Goal: Task Accomplishment & Management: Use online tool/utility

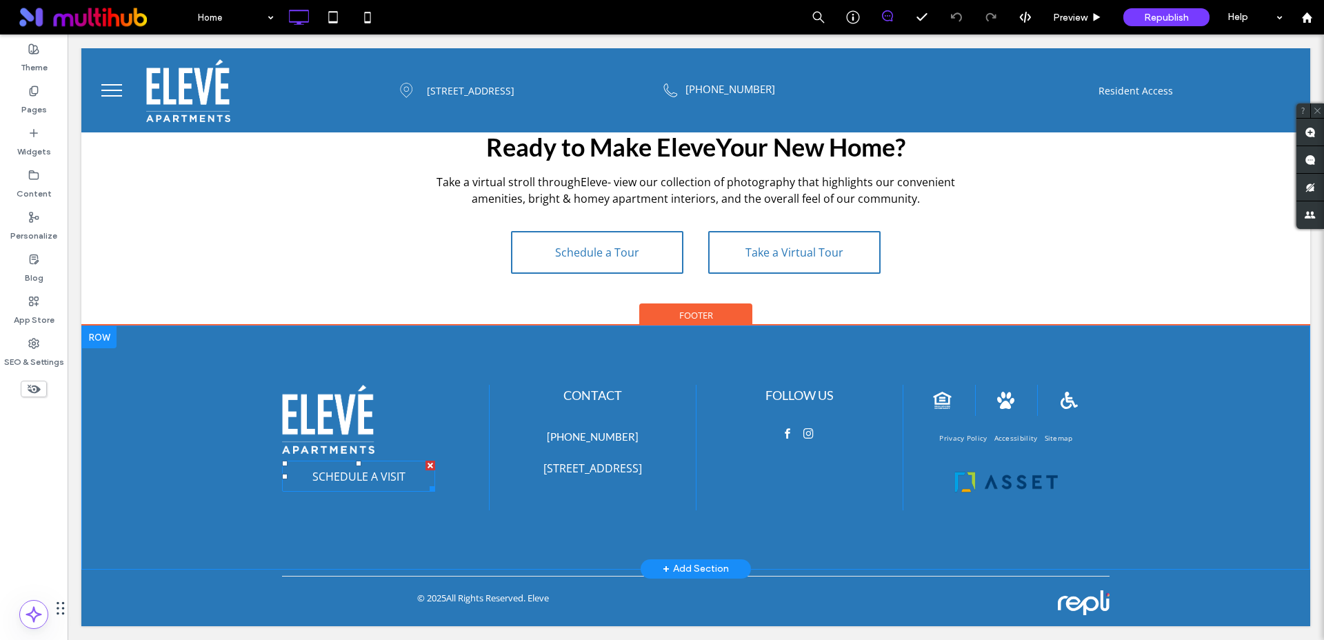
click at [363, 474] on span "SCHEDULE A VISIT" at bounding box center [358, 476] width 103 height 29
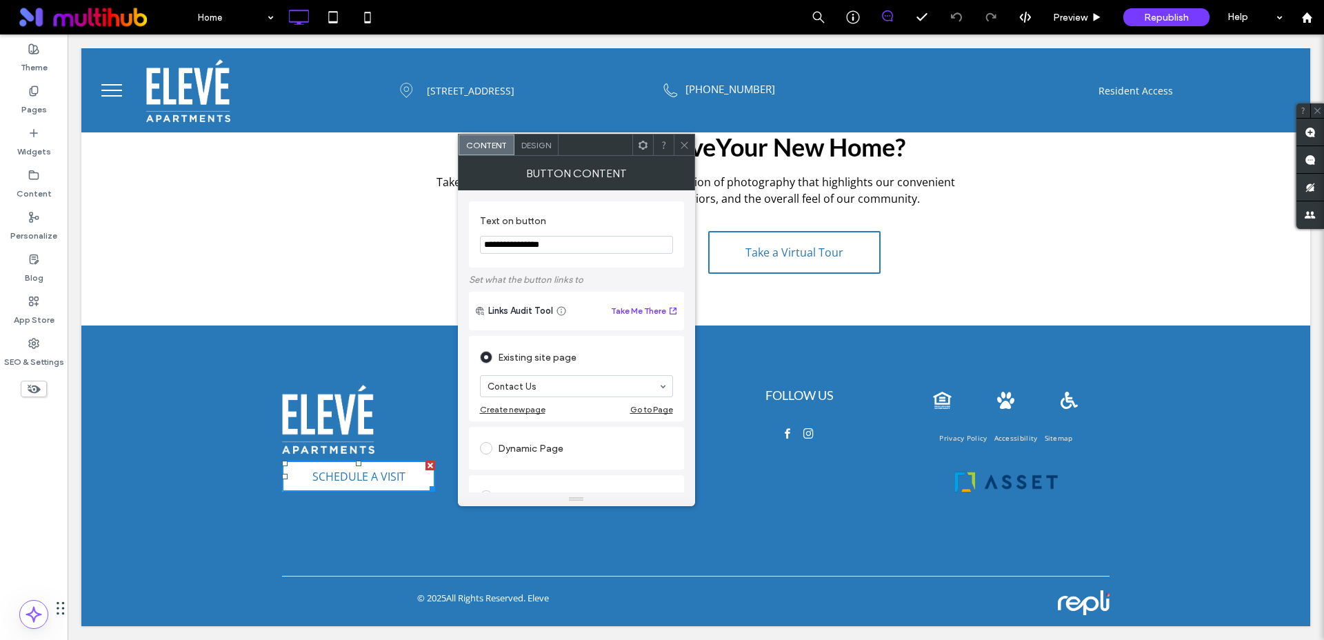
click at [638, 148] on icon at bounding box center [643, 145] width 10 height 10
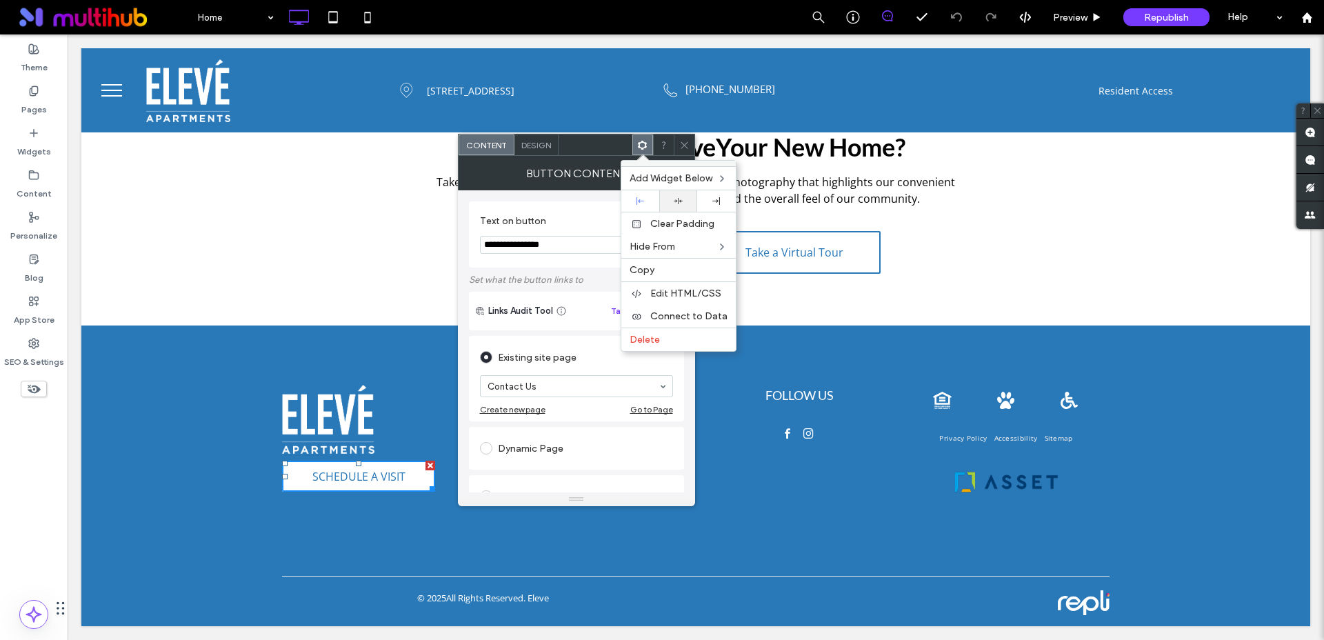
click at [676, 195] on div at bounding box center [678, 200] width 38 height 21
click at [640, 202] on icon at bounding box center [640, 201] width 8 height 8
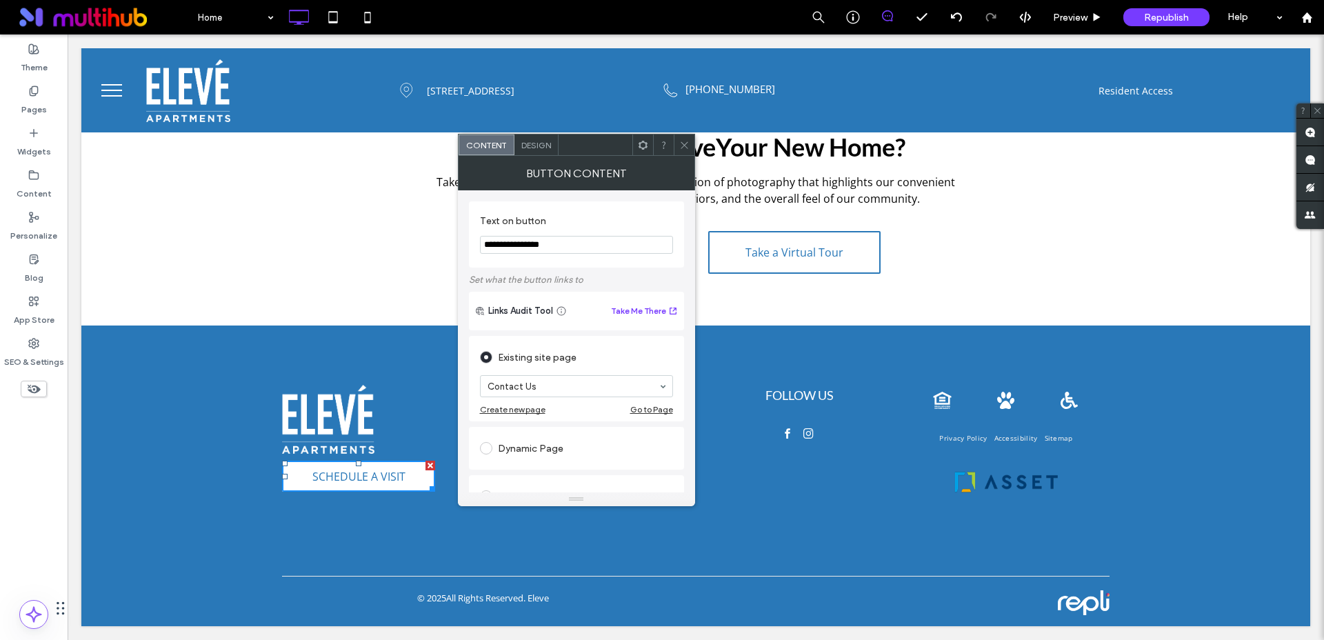
click at [685, 142] on icon at bounding box center [684, 145] width 10 height 10
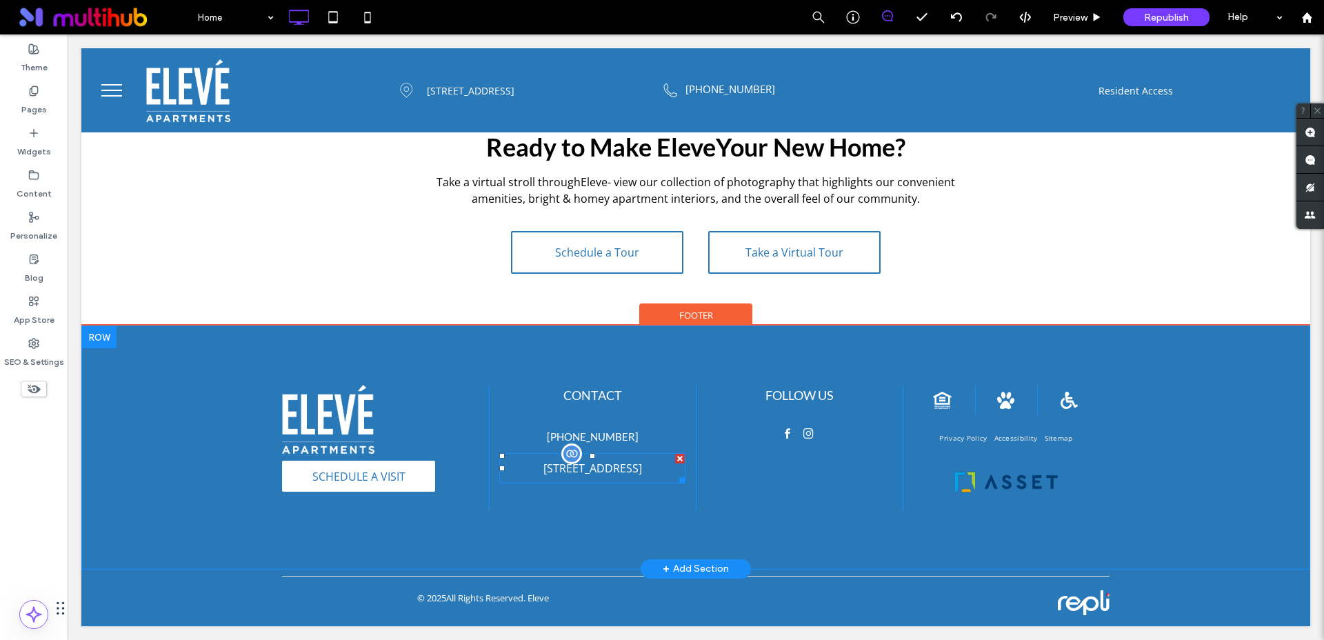
click at [612, 474] on p "200 E Broadway, Glendale, CA 91205" at bounding box center [592, 467] width 99 height 15
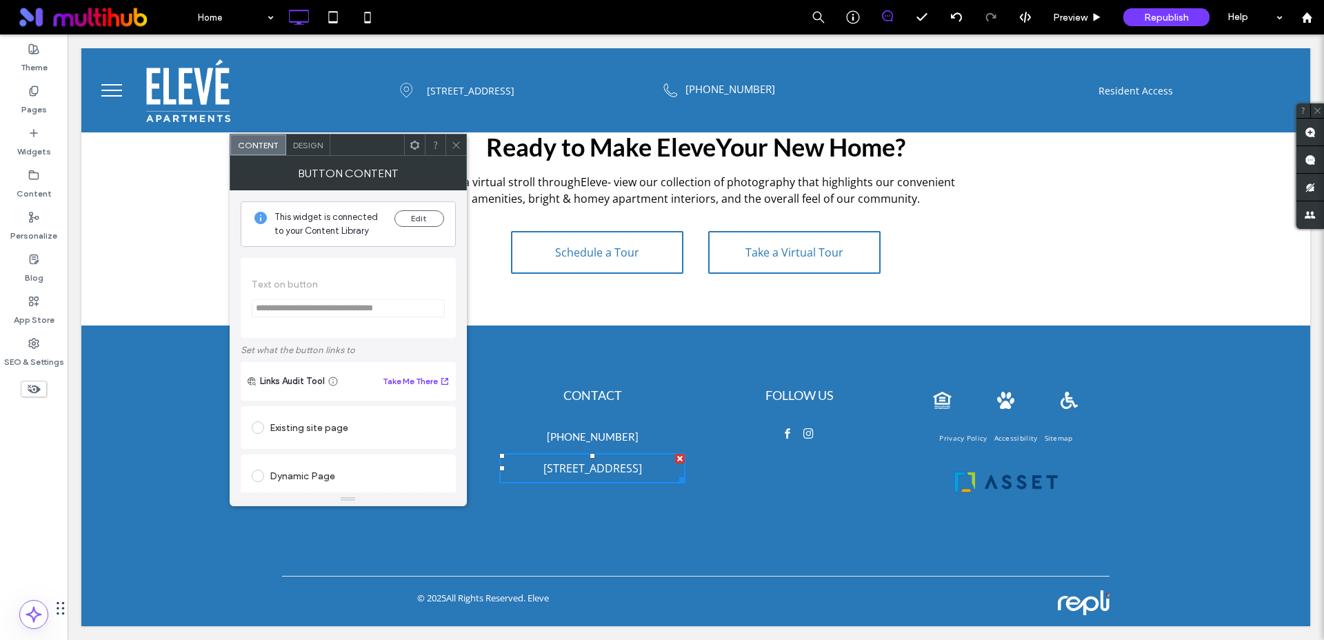
click at [455, 147] on icon at bounding box center [456, 145] width 10 height 10
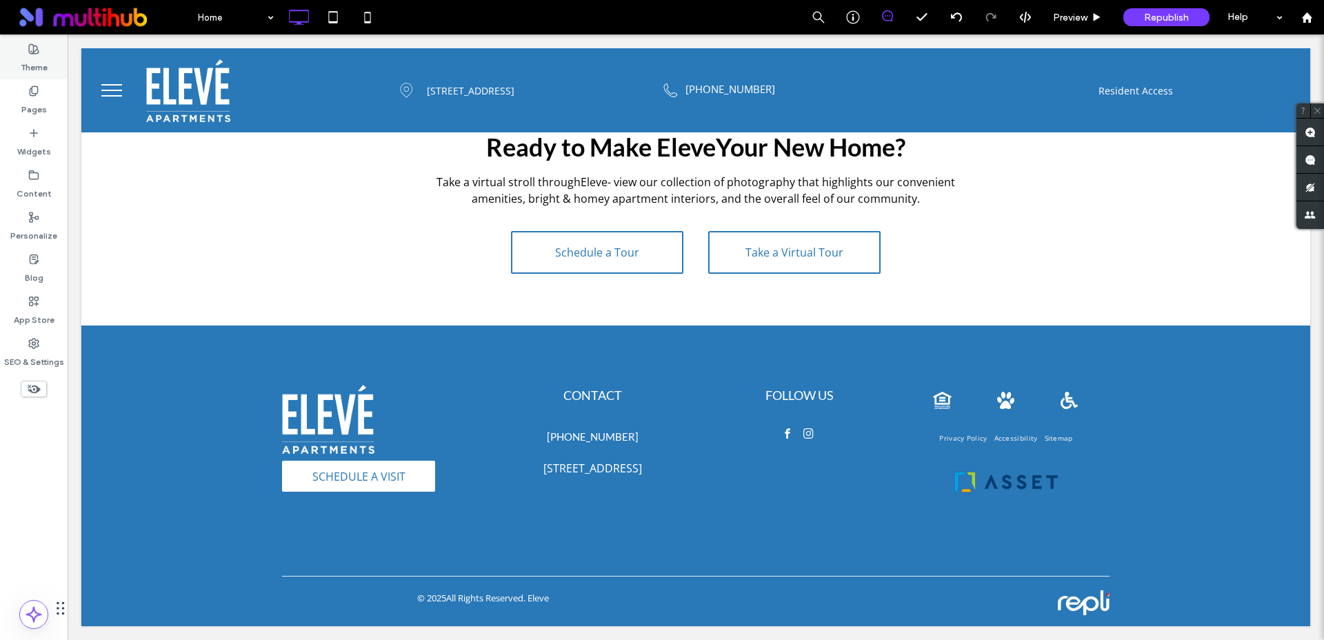
click at [48, 54] on div "Theme" at bounding box center [34, 58] width 68 height 42
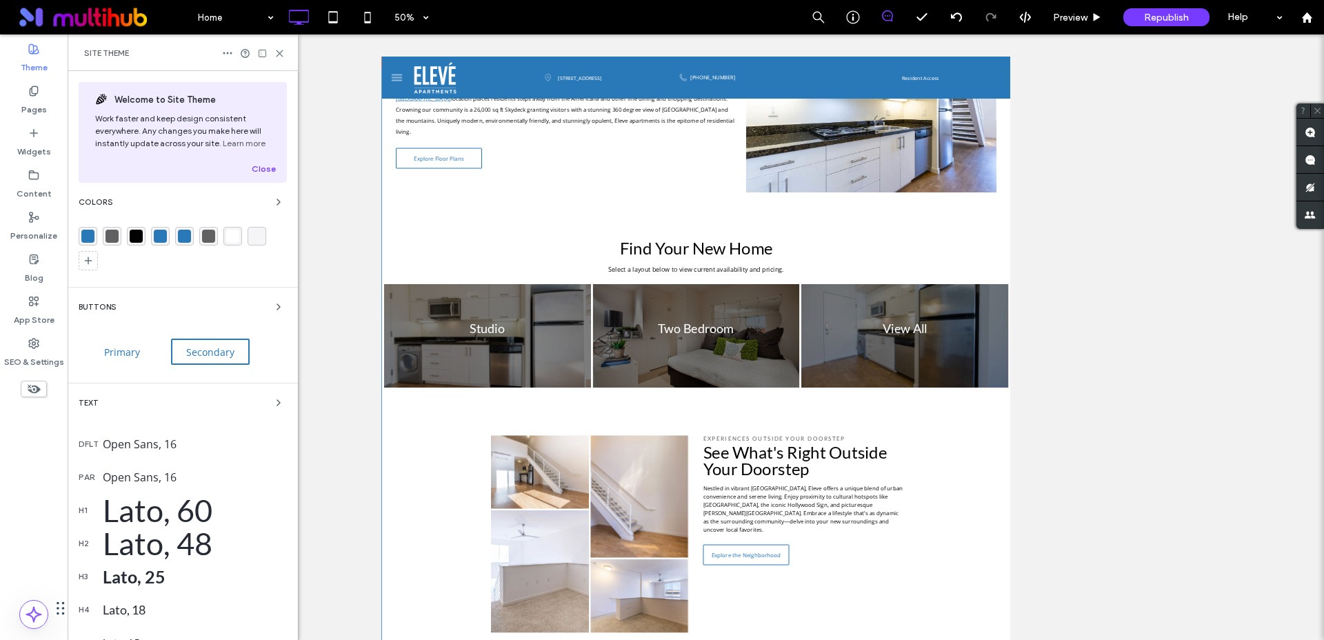
scroll to position [863, 0]
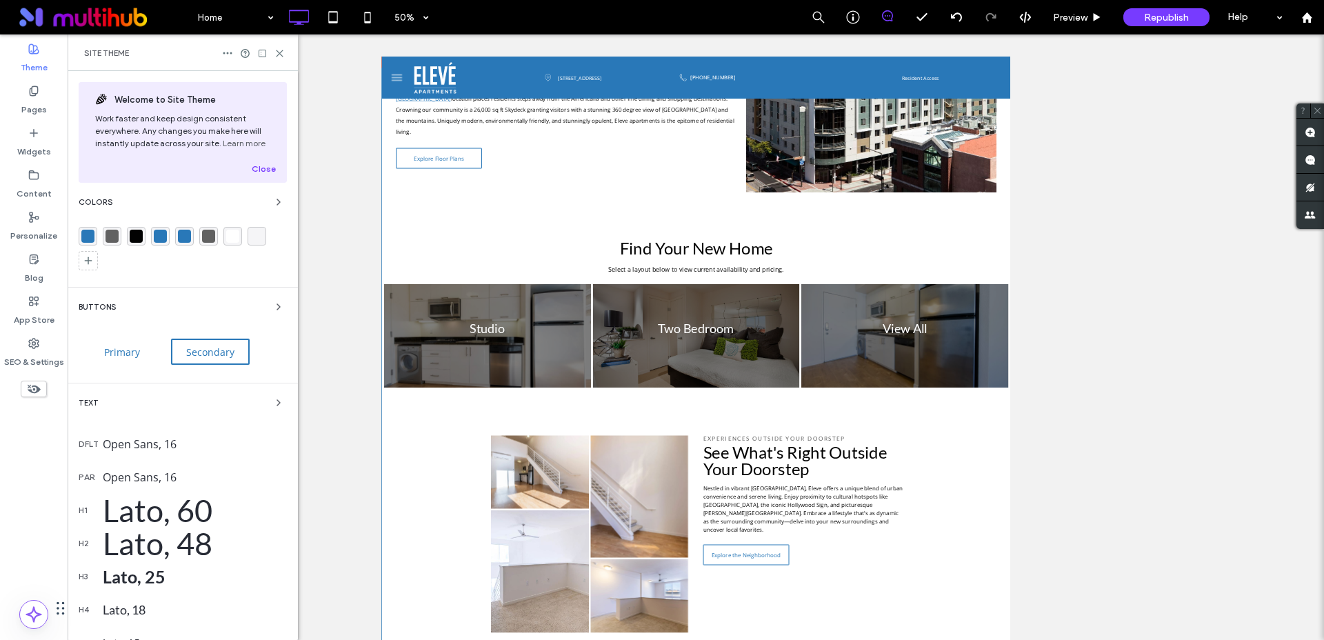
click at [112, 233] on div "rgba(97,97,97,1)" at bounding box center [111, 236] width 13 height 13
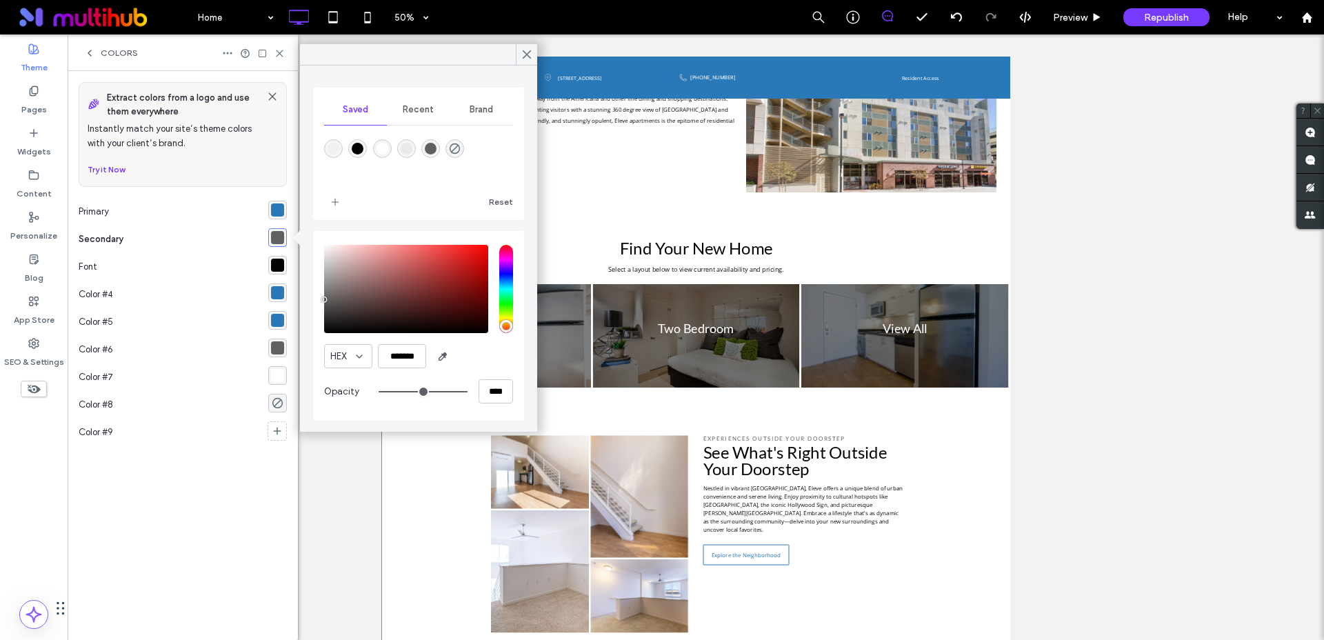
click at [274, 211] on div "rgba(41, 120, 184, 1)" at bounding box center [277, 209] width 13 height 13
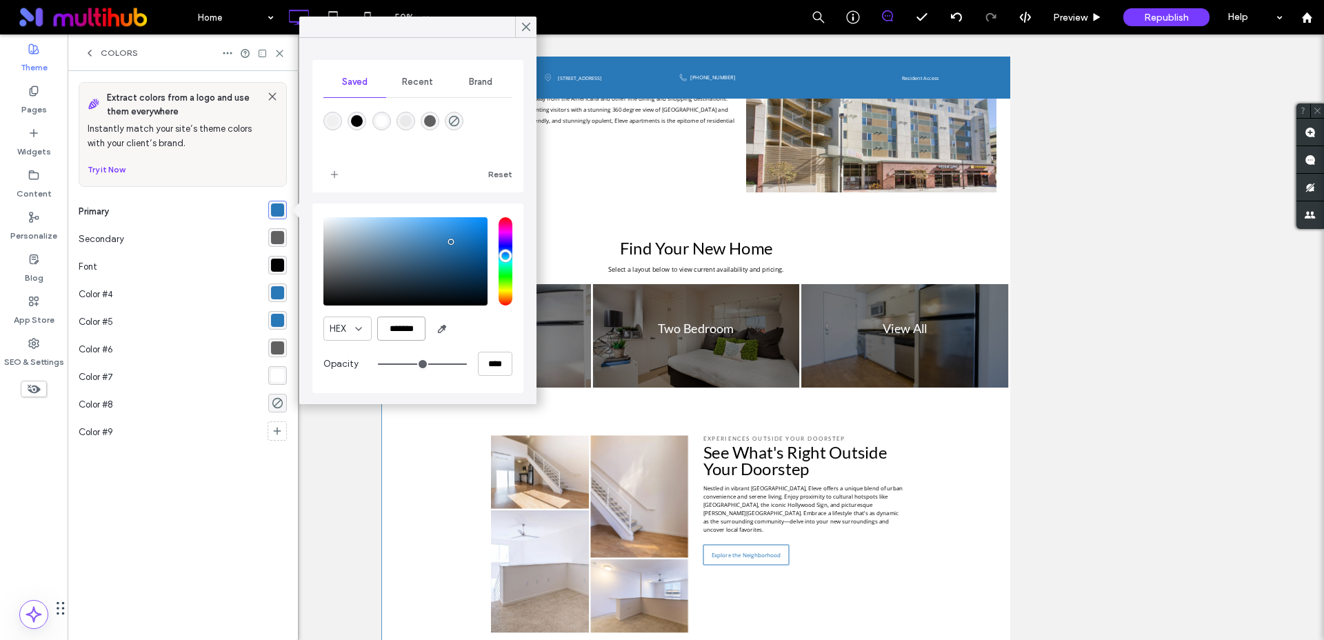
click at [405, 325] on input "*******" at bounding box center [401, 328] width 48 height 24
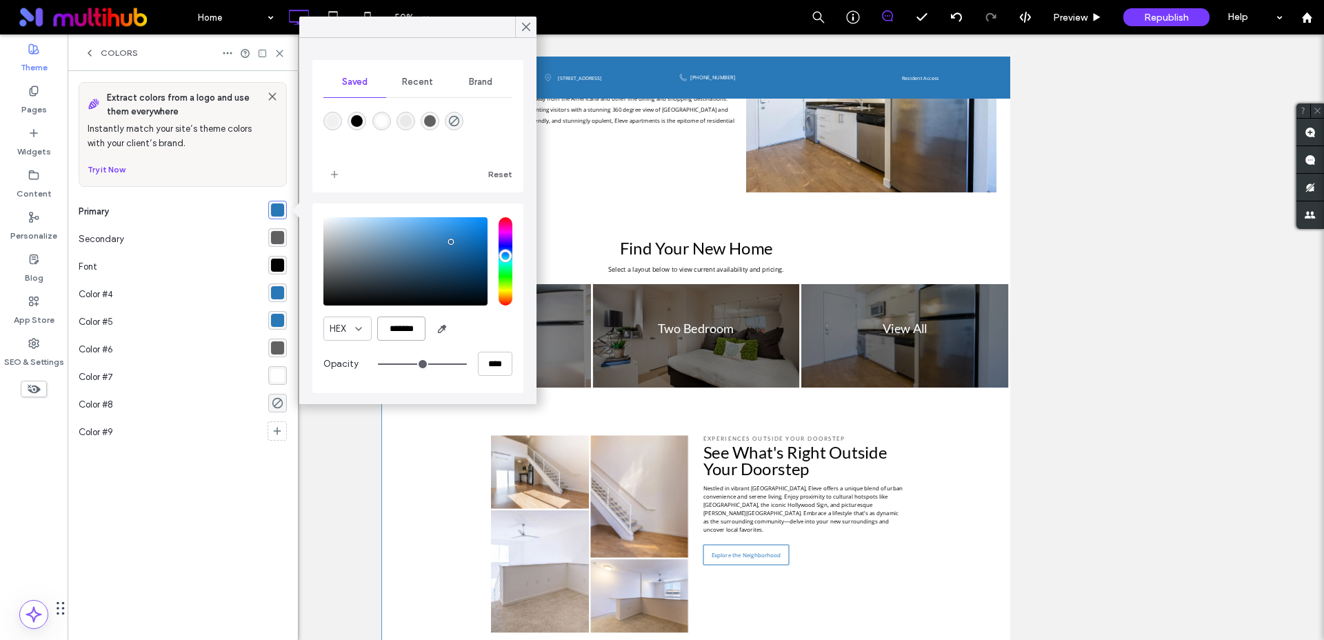
paste input "color picker textbox"
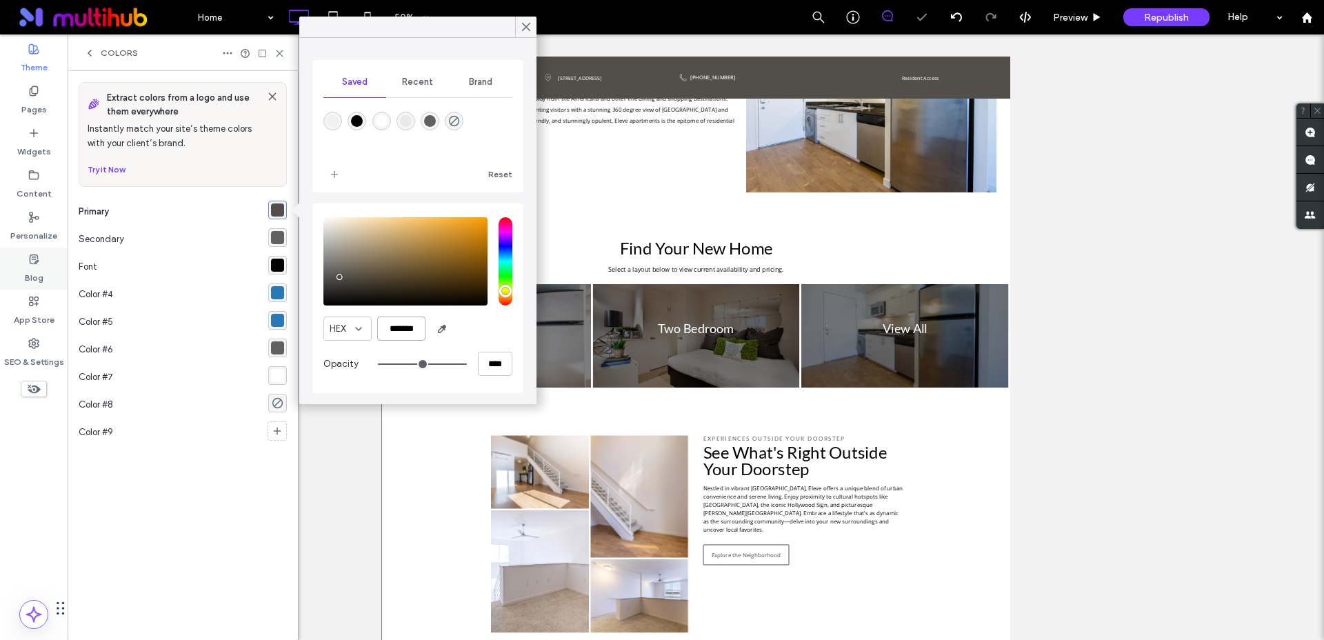
type input "*******"
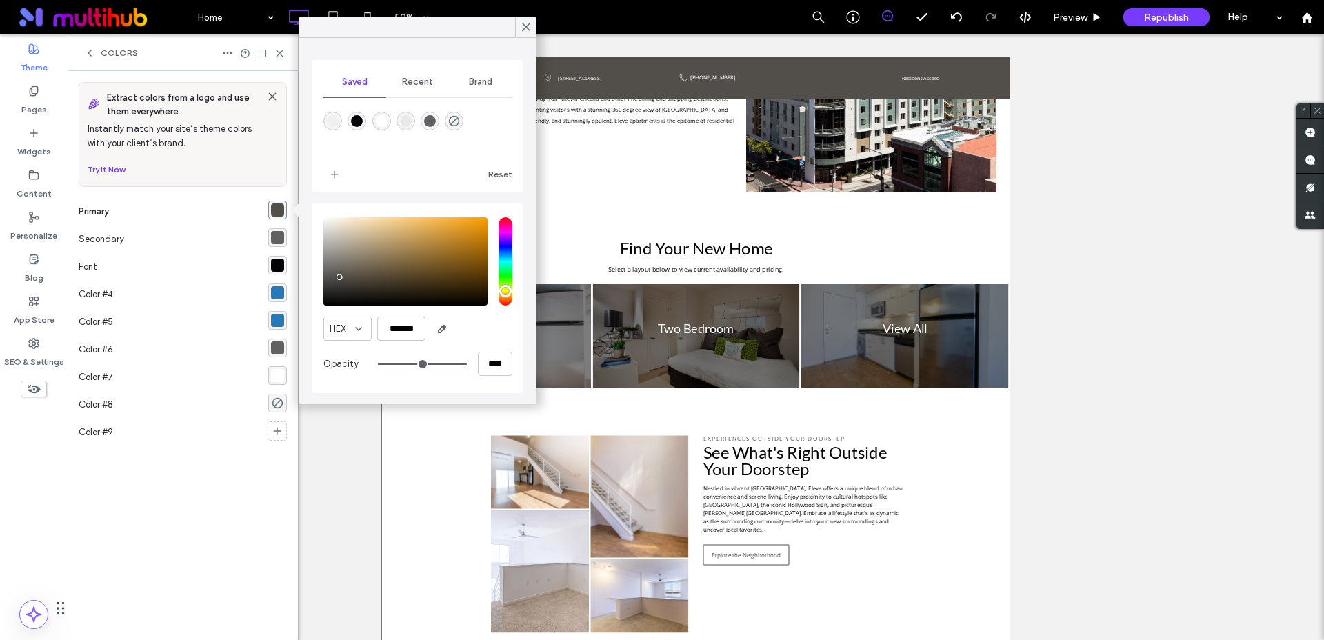
click at [276, 236] on div "rgba(97,97,97,1)" at bounding box center [277, 237] width 13 height 13
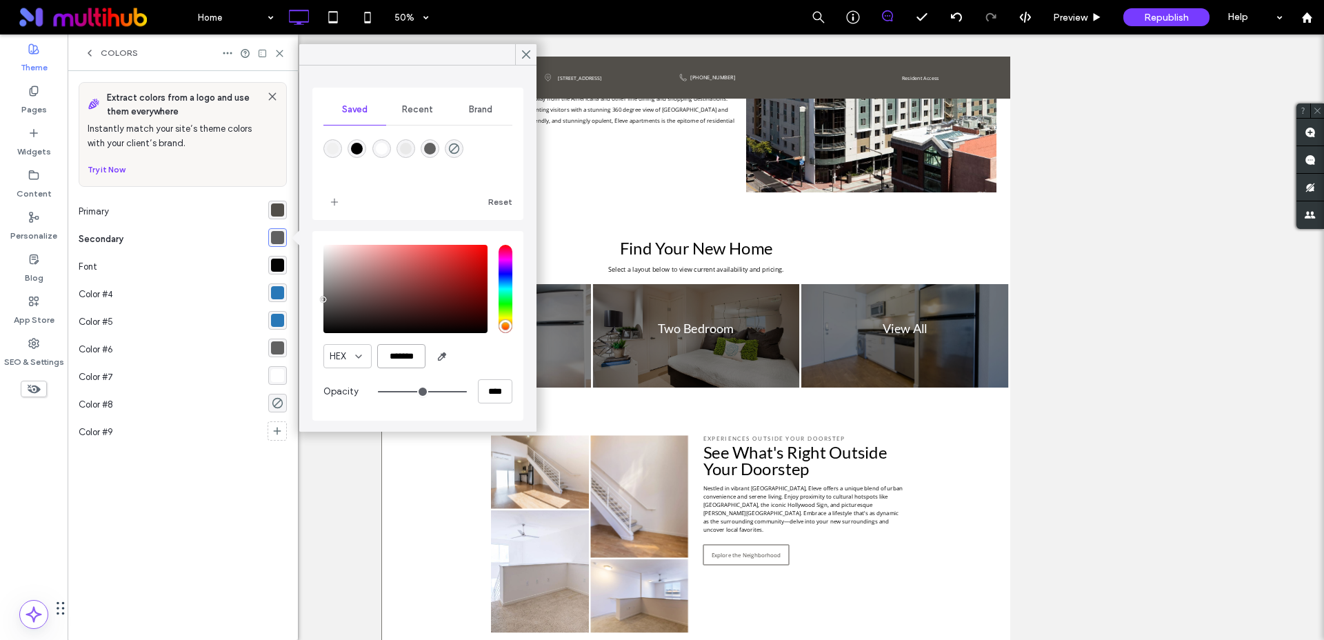
click at [409, 358] on input "*******" at bounding box center [401, 356] width 48 height 24
paste input "color picker textbox"
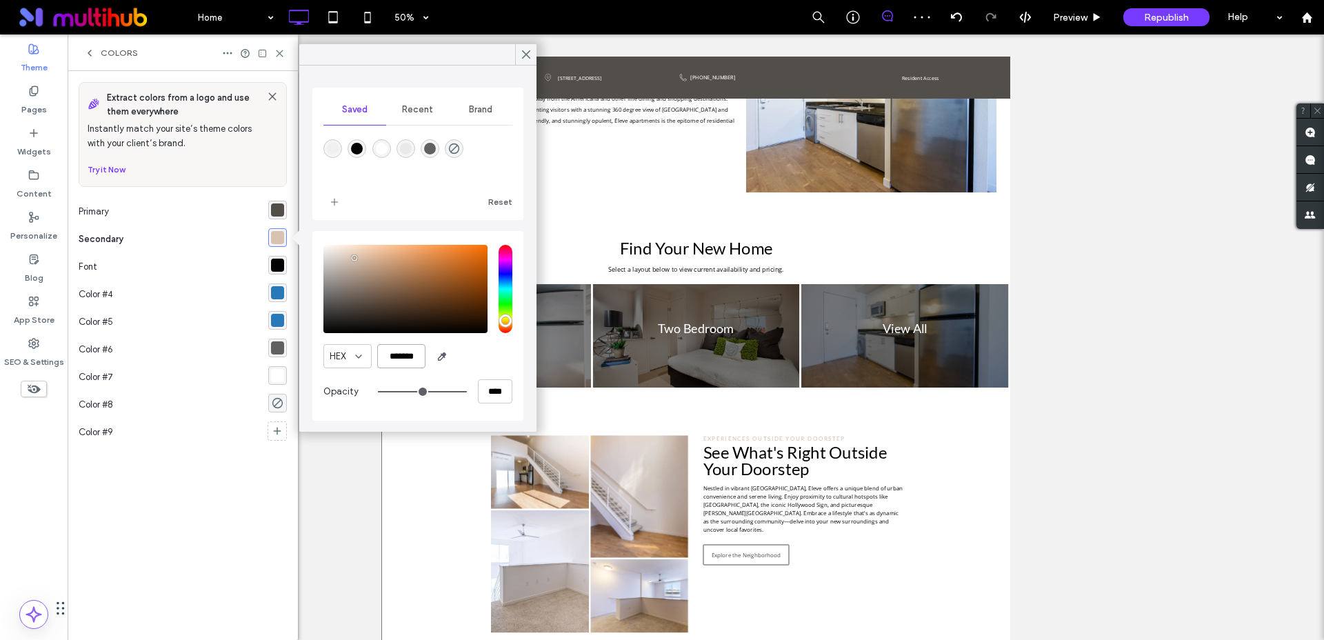
type input "*******"
click at [103, 54] on span "Colors" at bounding box center [119, 53] width 37 height 11
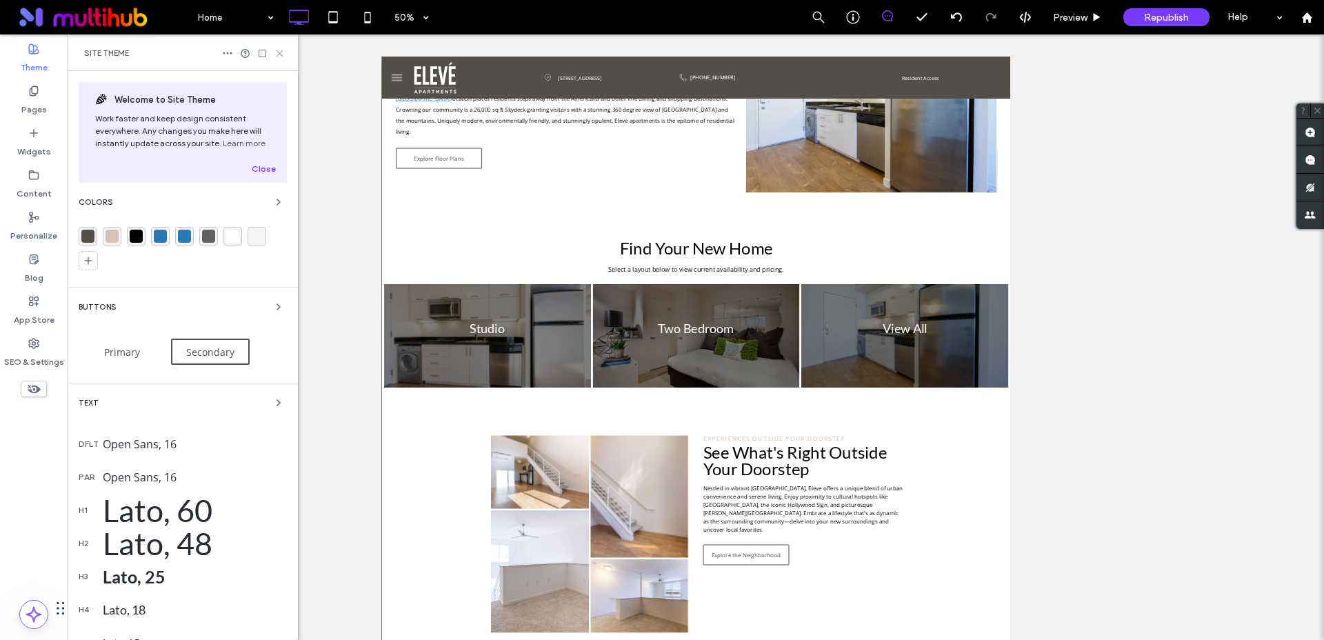
click at [277, 50] on use at bounding box center [279, 53] width 6 height 6
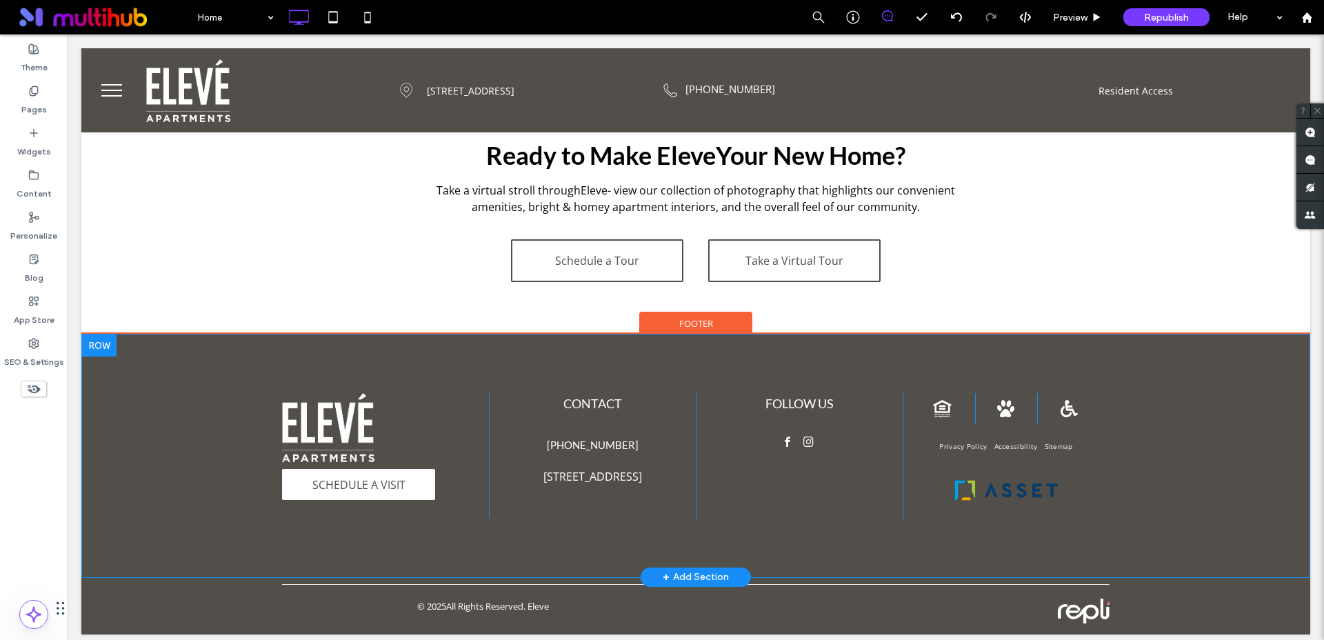
scroll to position [2075, 0]
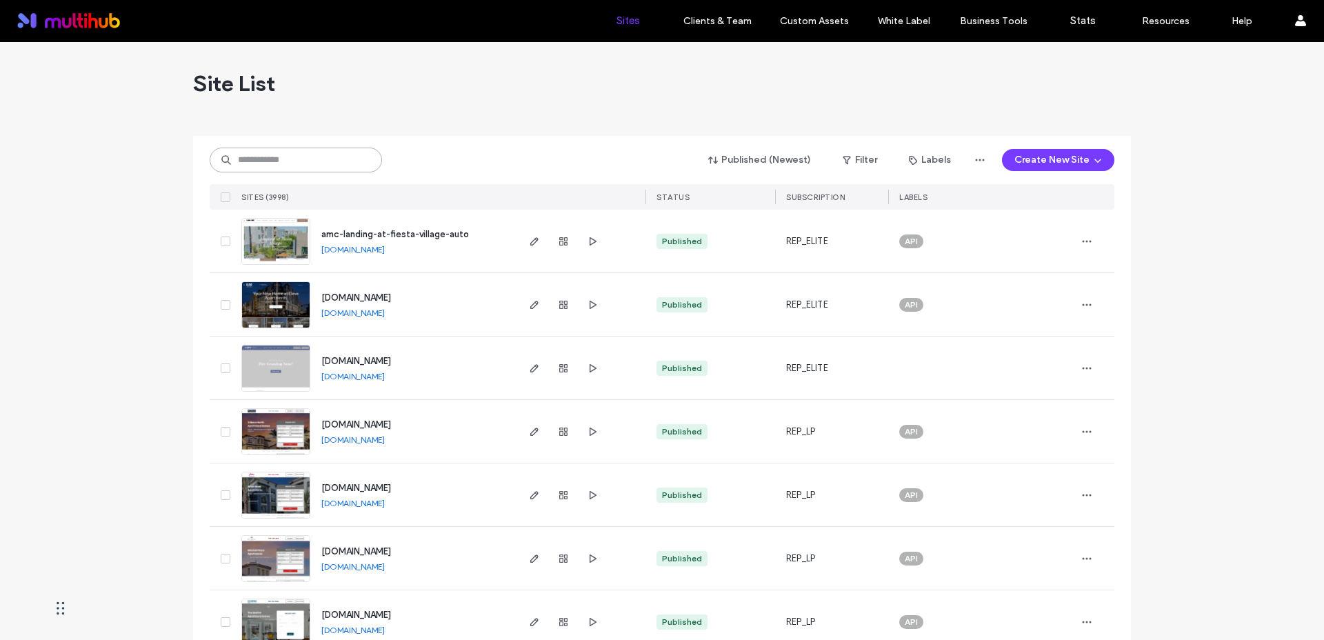
click at [276, 168] on input at bounding box center [296, 160] width 172 height 25
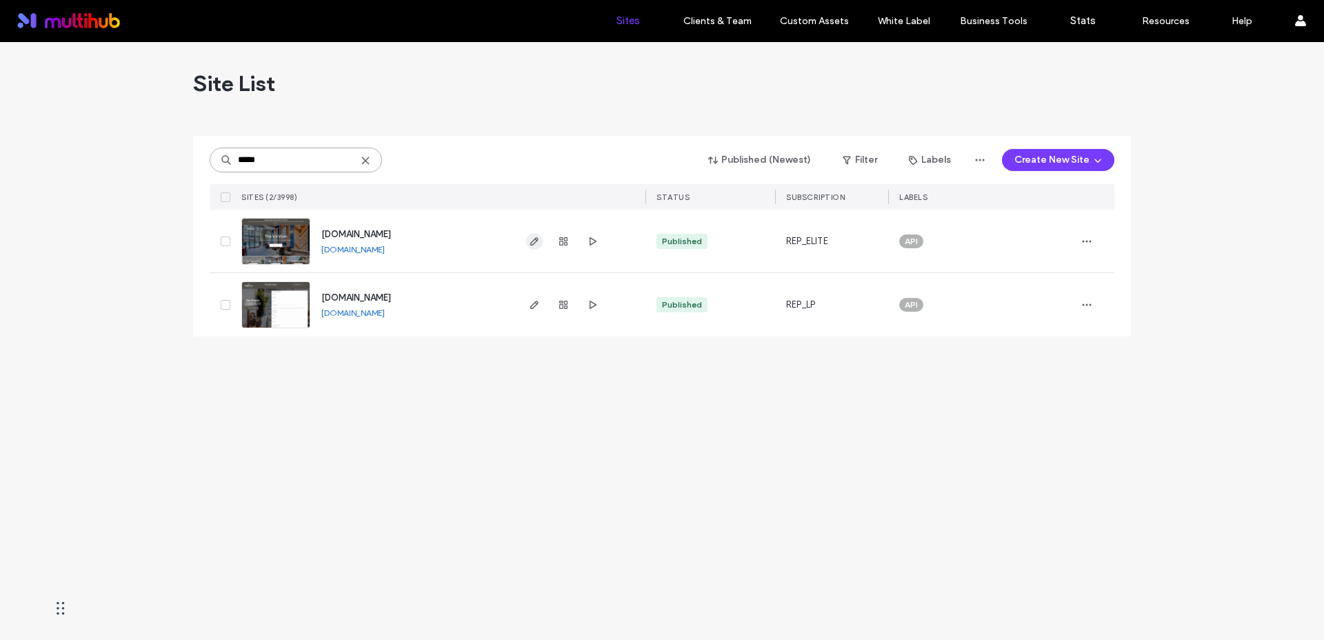
type input "*****"
click at [536, 237] on use "button" at bounding box center [534, 241] width 8 height 8
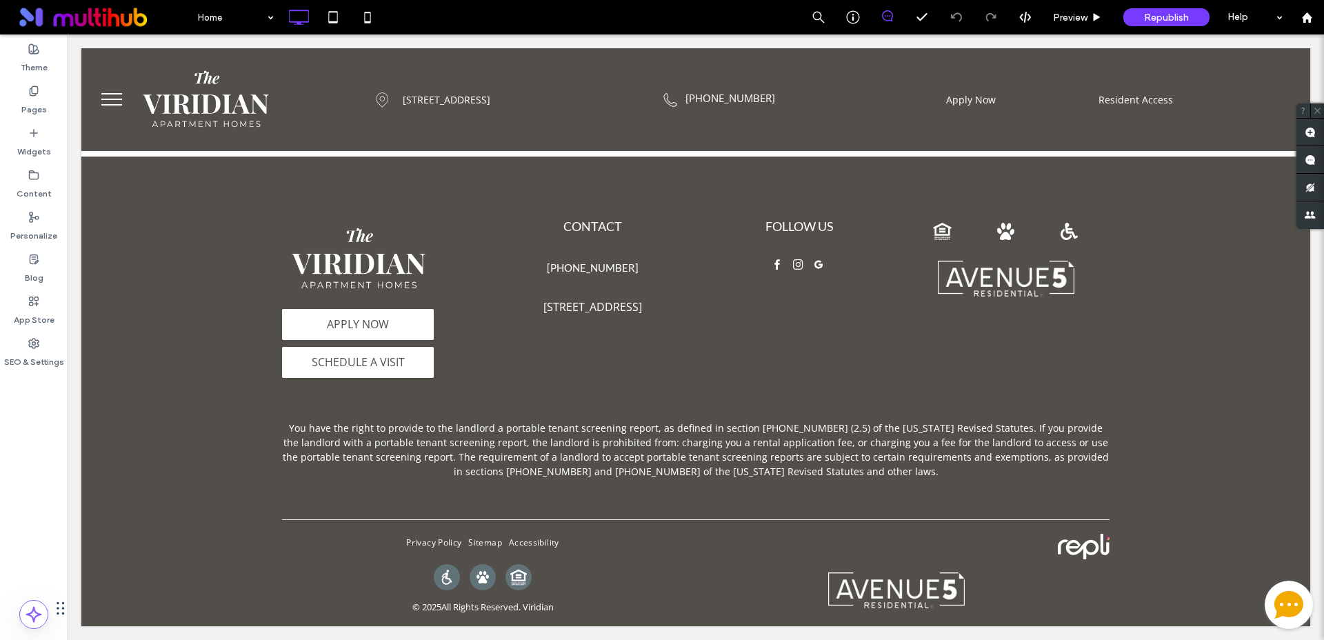
scroll to position [2182, 0]
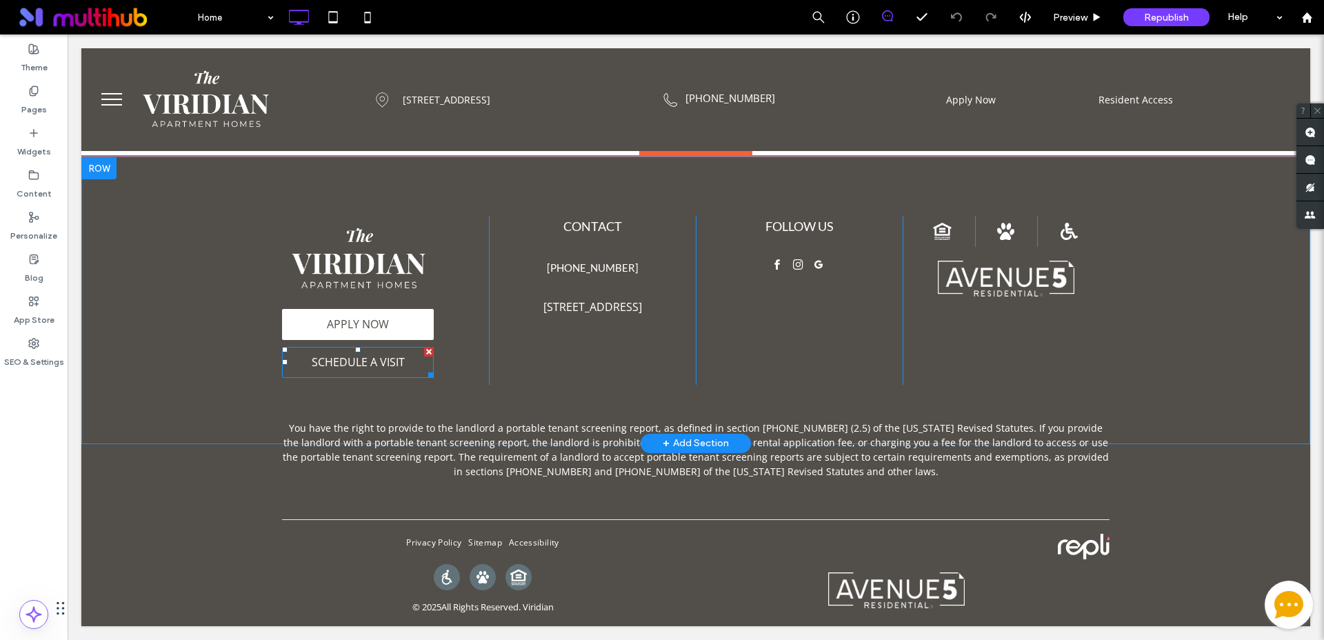
click at [378, 353] on span "SCHEDULE A VISIT" at bounding box center [358, 361] width 103 height 29
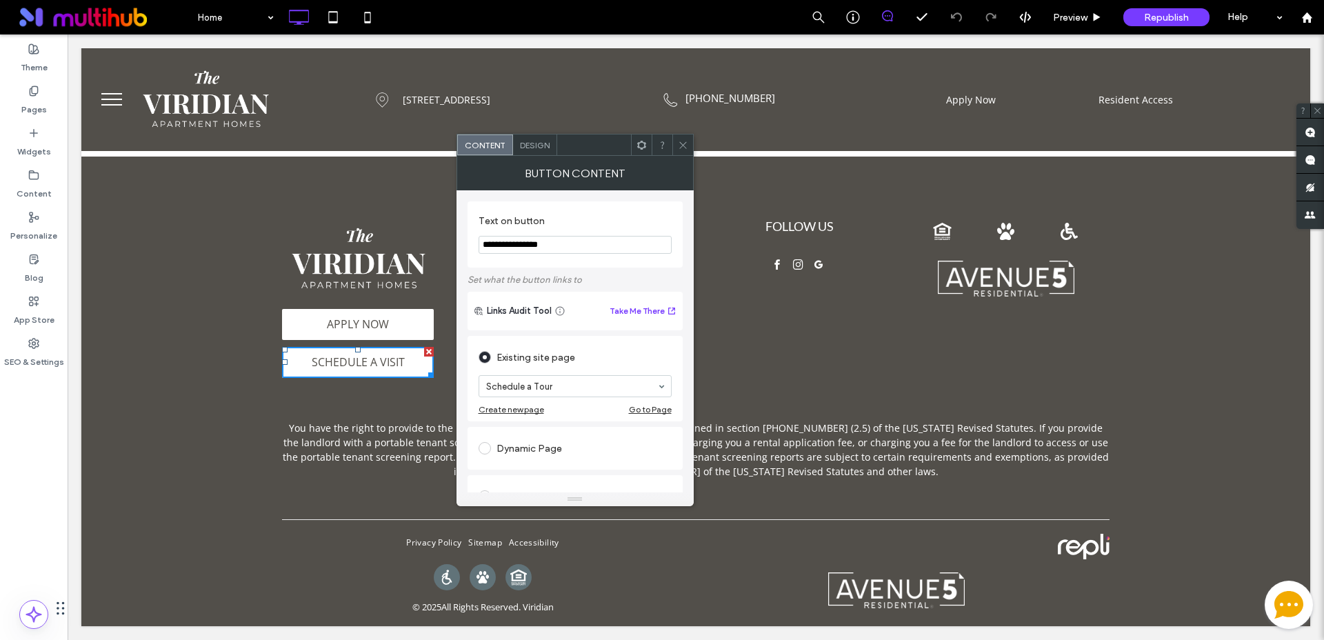
click at [642, 141] on use at bounding box center [640, 144] width 9 height 9
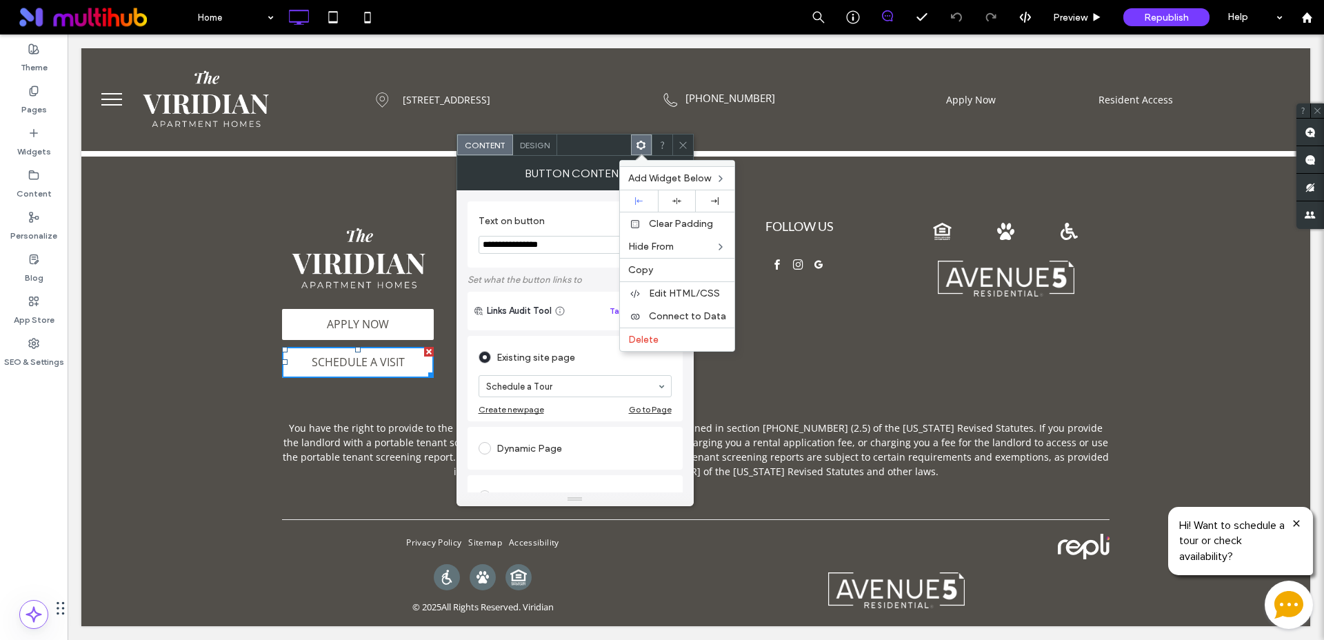
click at [688, 145] on div at bounding box center [682, 144] width 21 height 21
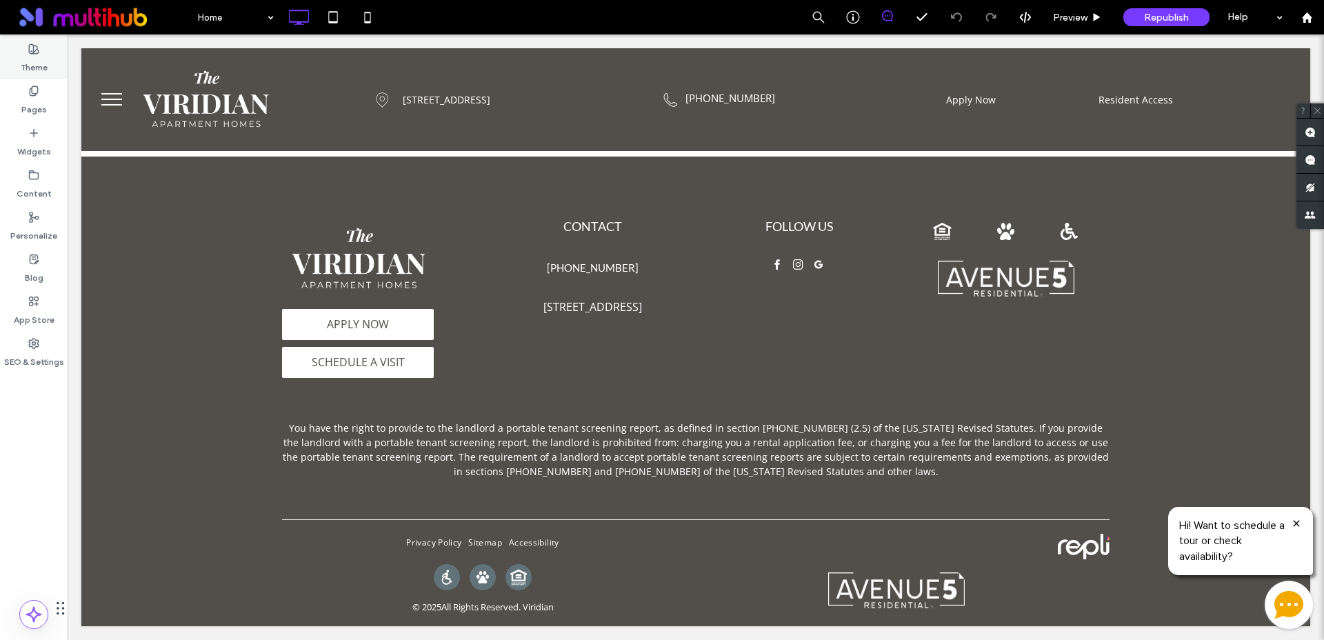
click at [33, 51] on use at bounding box center [34, 49] width 10 height 10
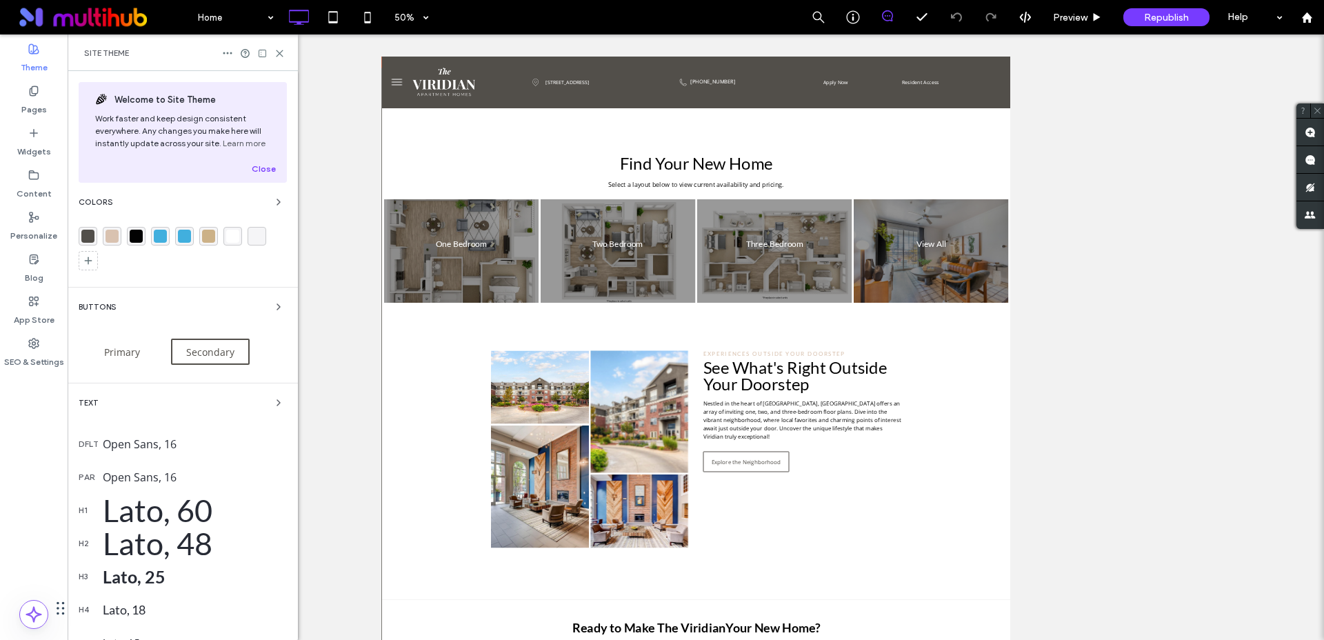
scroll to position [970, 0]
click at [86, 239] on div "rgba(82, 79, 74, 1)" at bounding box center [87, 236] width 13 height 13
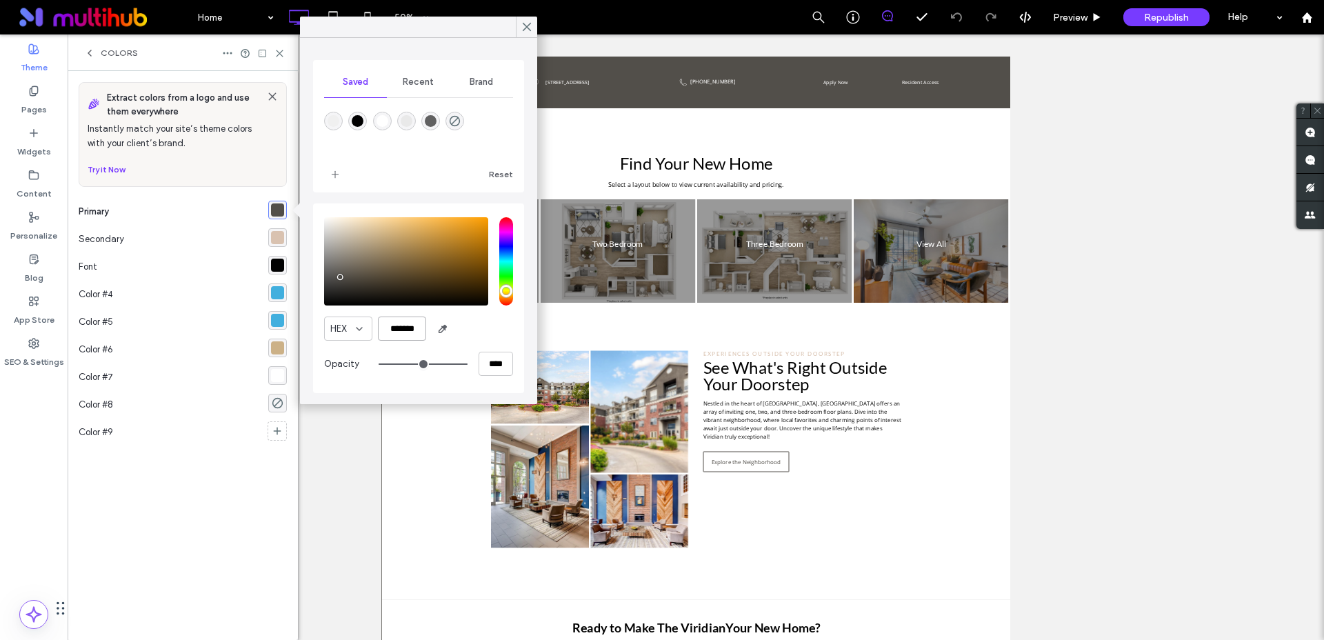
click at [403, 328] on input "*******" at bounding box center [402, 328] width 48 height 24
click at [279, 244] on div "rgba(217, 194, 176, 1)" at bounding box center [277, 237] width 19 height 19
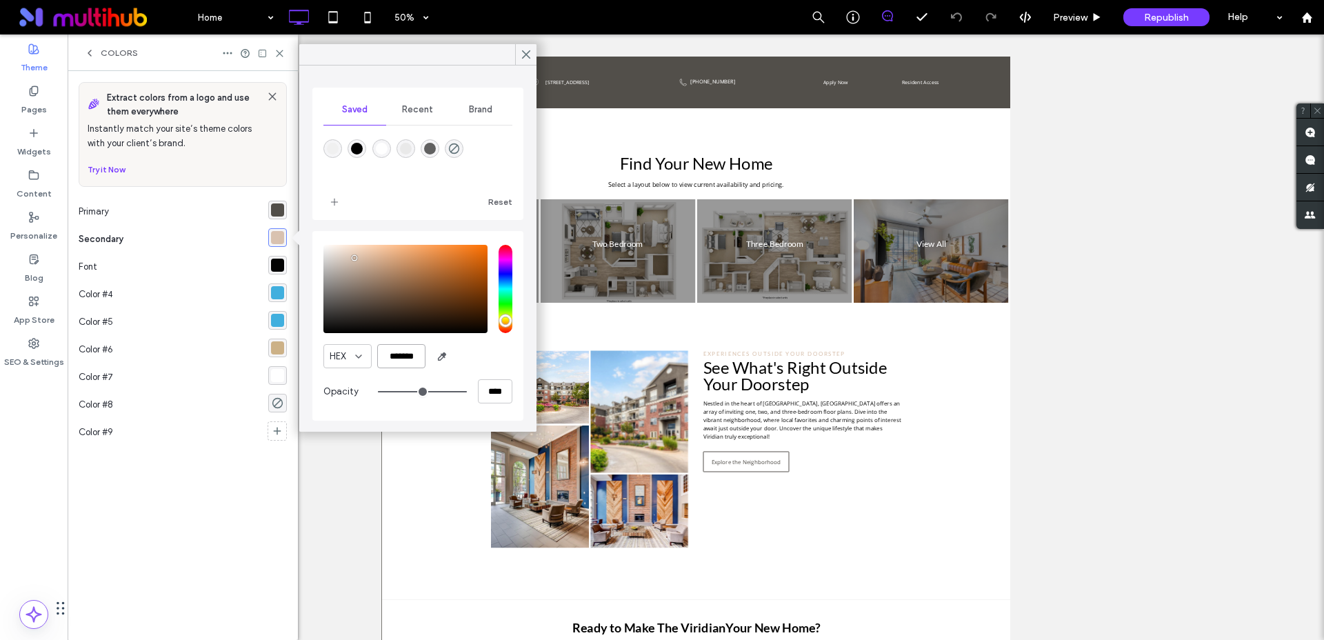
click at [403, 361] on input "*******" at bounding box center [401, 356] width 48 height 24
click at [94, 49] on icon at bounding box center [89, 53] width 11 height 11
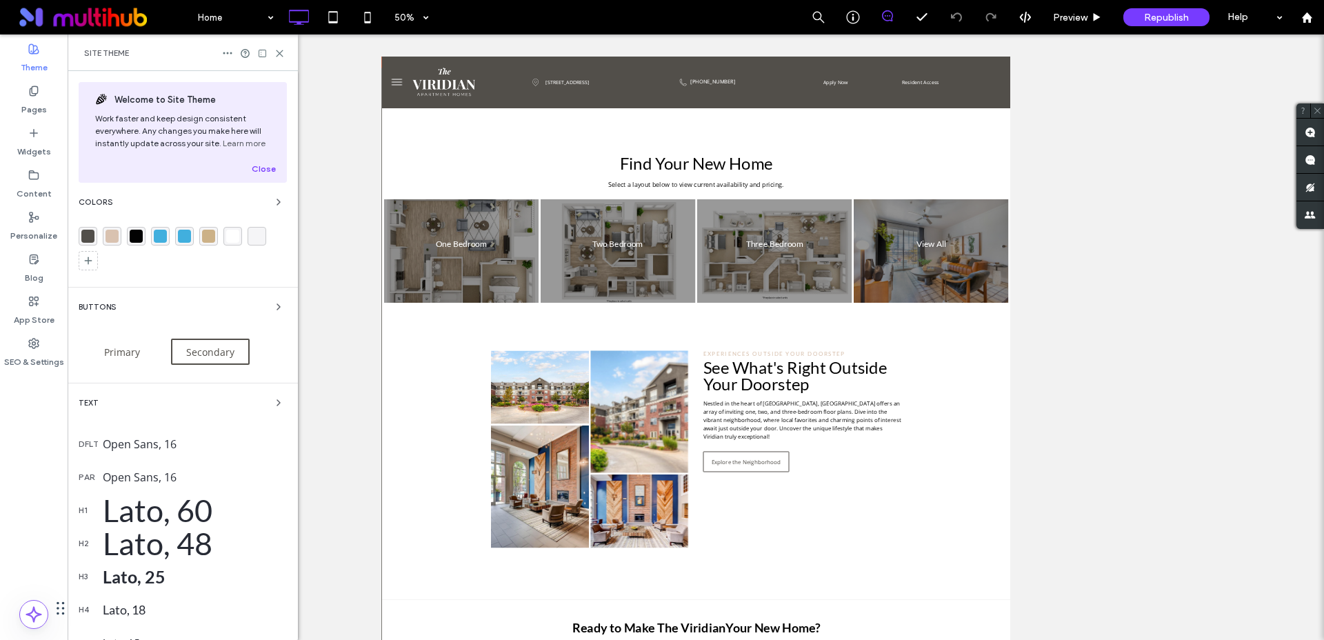
scroll to position [334, 0]
